Goal: Transaction & Acquisition: Purchase product/service

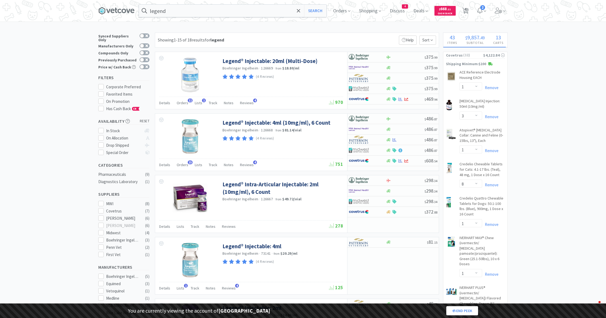
select select "1"
select select "3"
select select "1"
select select "8"
select select "1"
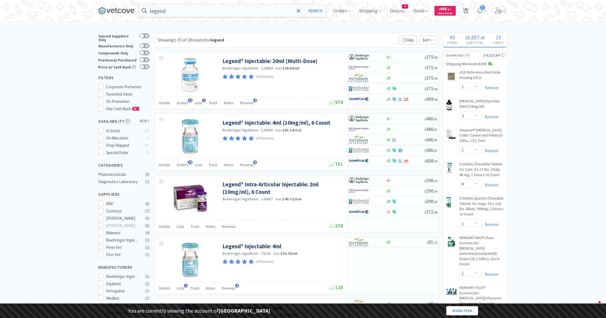
select select "1"
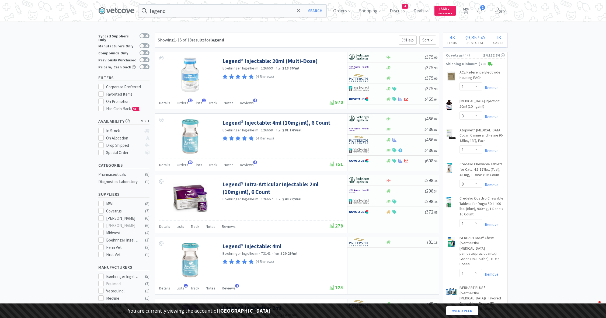
select select "2"
select select "3"
select select "1"
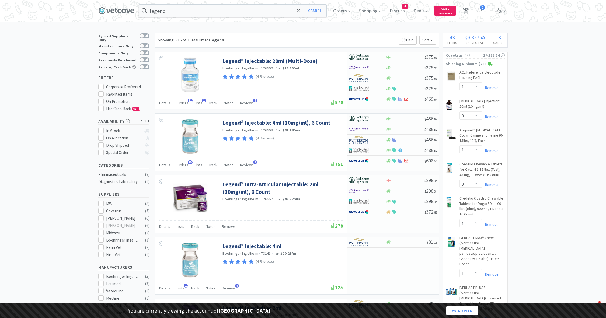
select select "2"
select select "1"
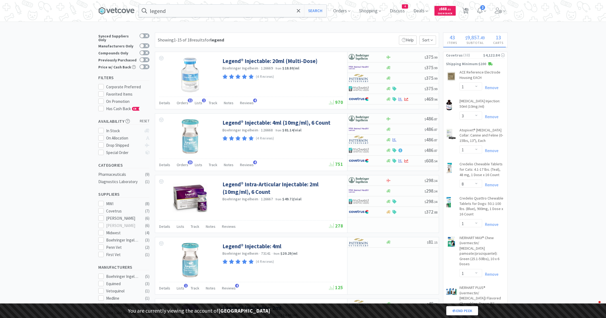
select select "1"
select select "5"
select select "2"
select select "1"
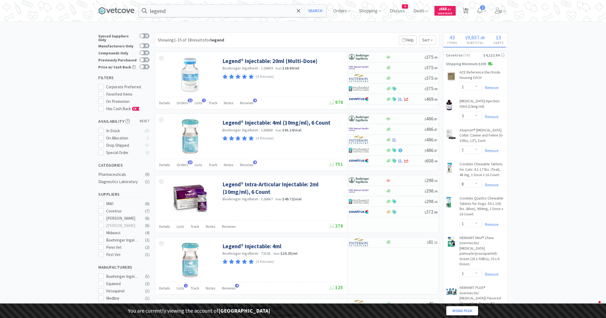
select select "1"
select select "4"
select select "2"
select select "1"
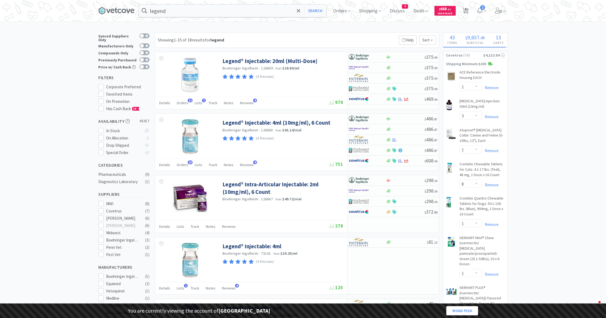
select select "1"
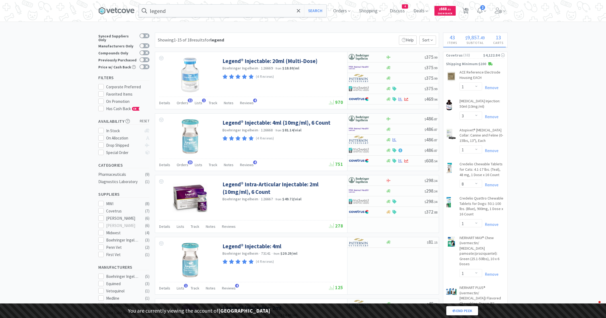
select select "3"
select select "2"
select select "3"
select select "1"
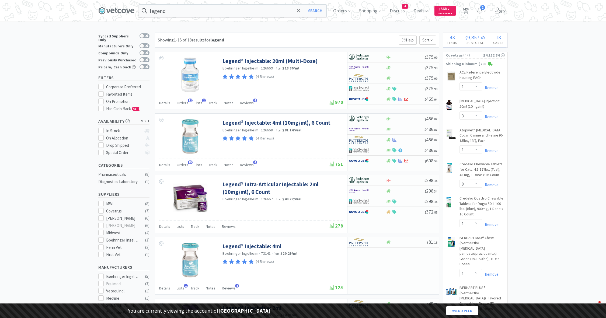
select select "1"
